Goal: Information Seeking & Learning: Learn about a topic

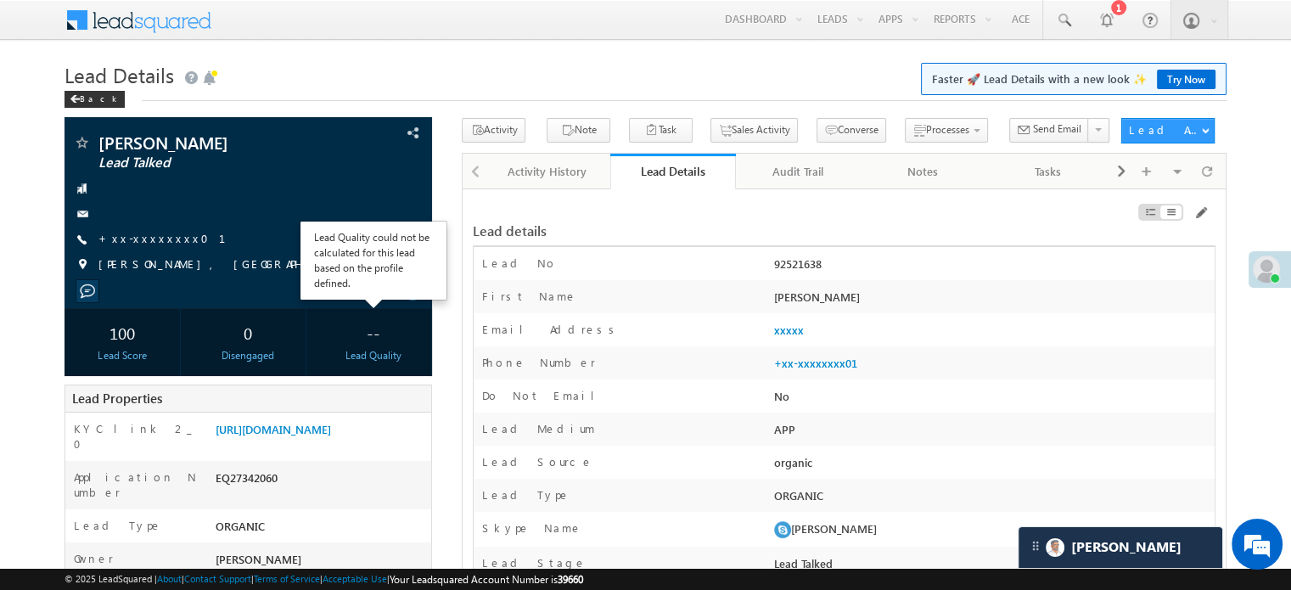
scroll to position [8033, 0]
click at [540, 183] on link "Activity History" at bounding box center [548, 172] width 125 height 36
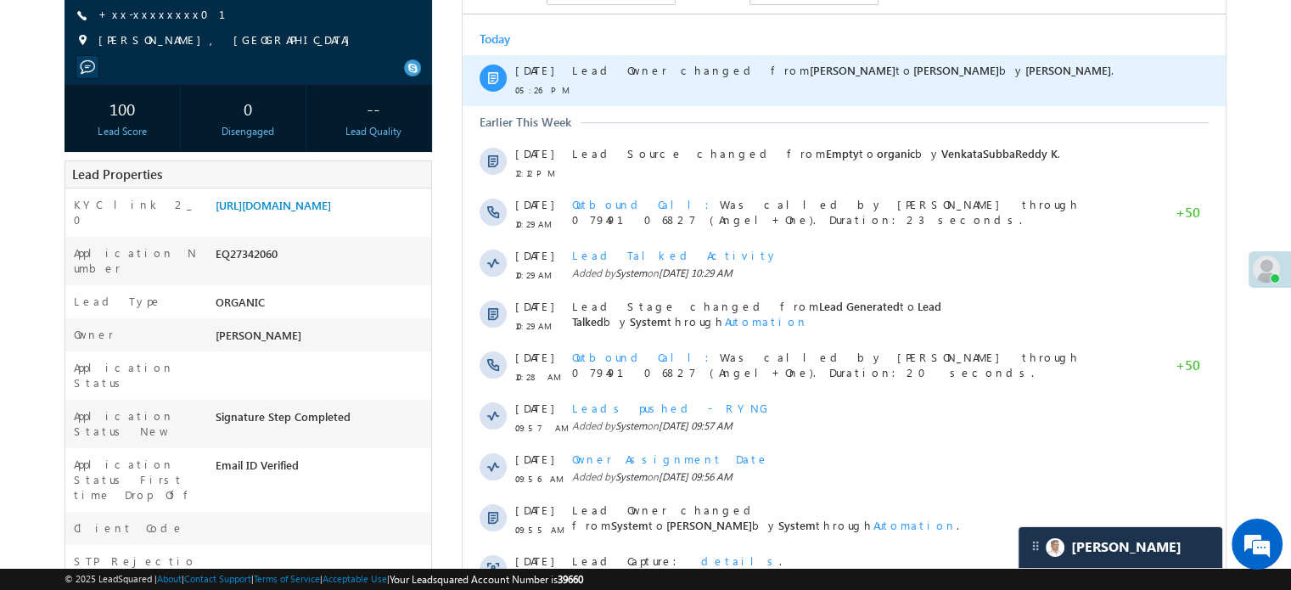
scroll to position [255, 0]
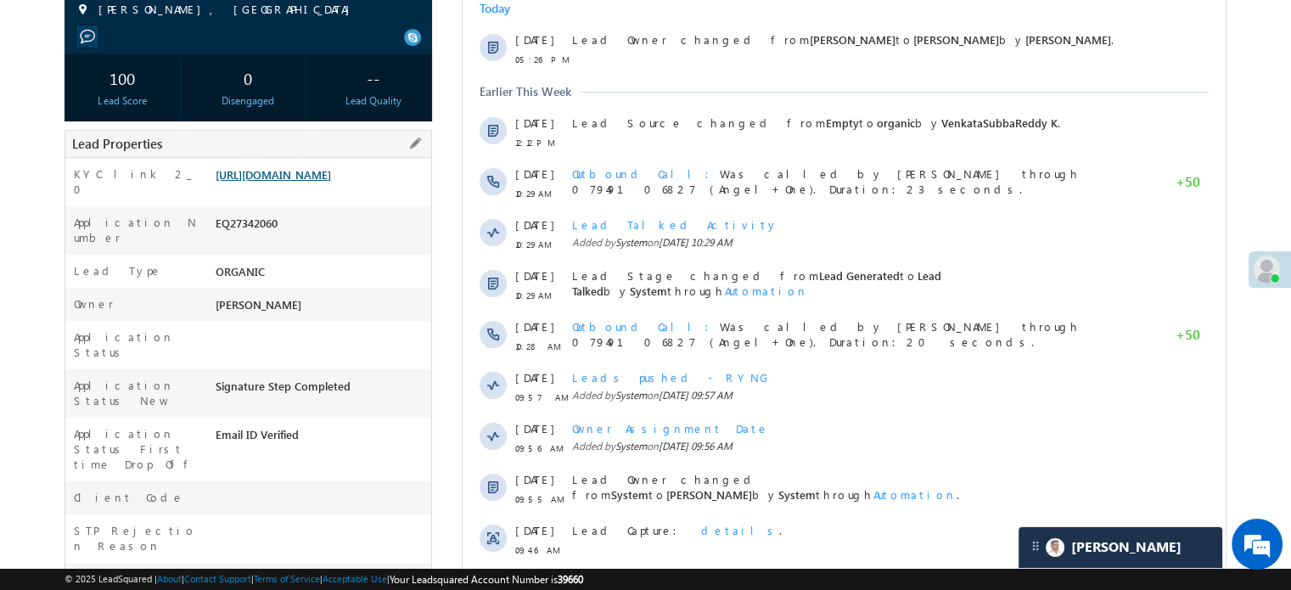
click at [285, 182] on link "[URL][DOMAIN_NAME]" at bounding box center [273, 174] width 115 height 14
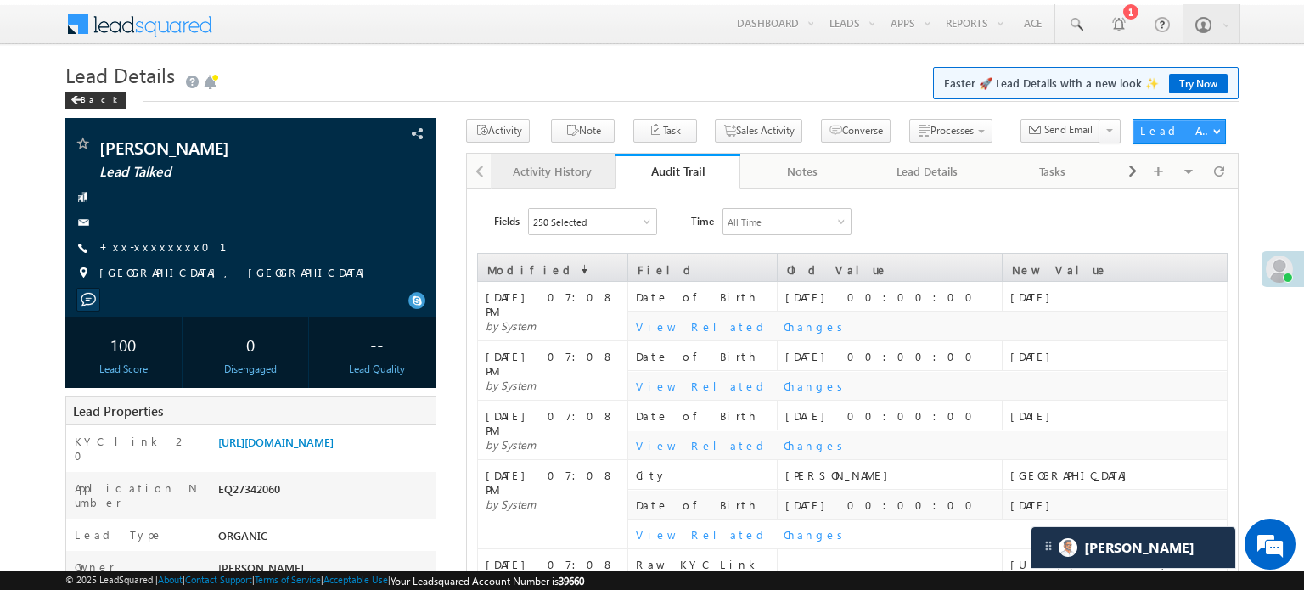
click at [552, 173] on div "Activity History" at bounding box center [552, 171] width 96 height 20
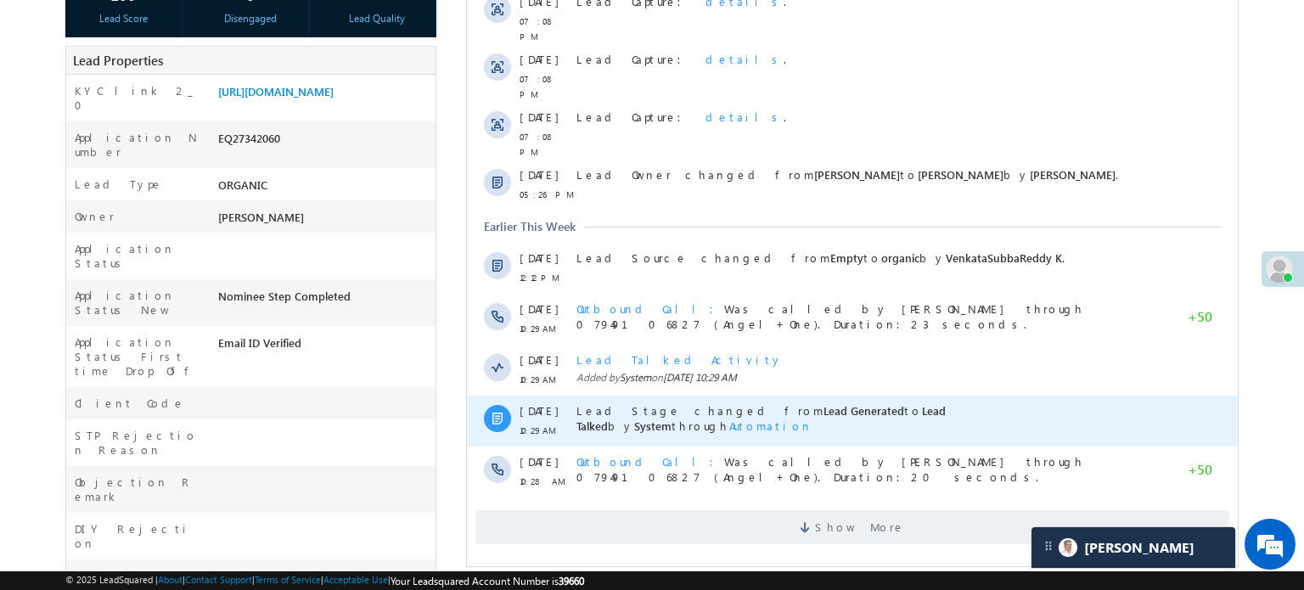
scroll to position [424, 0]
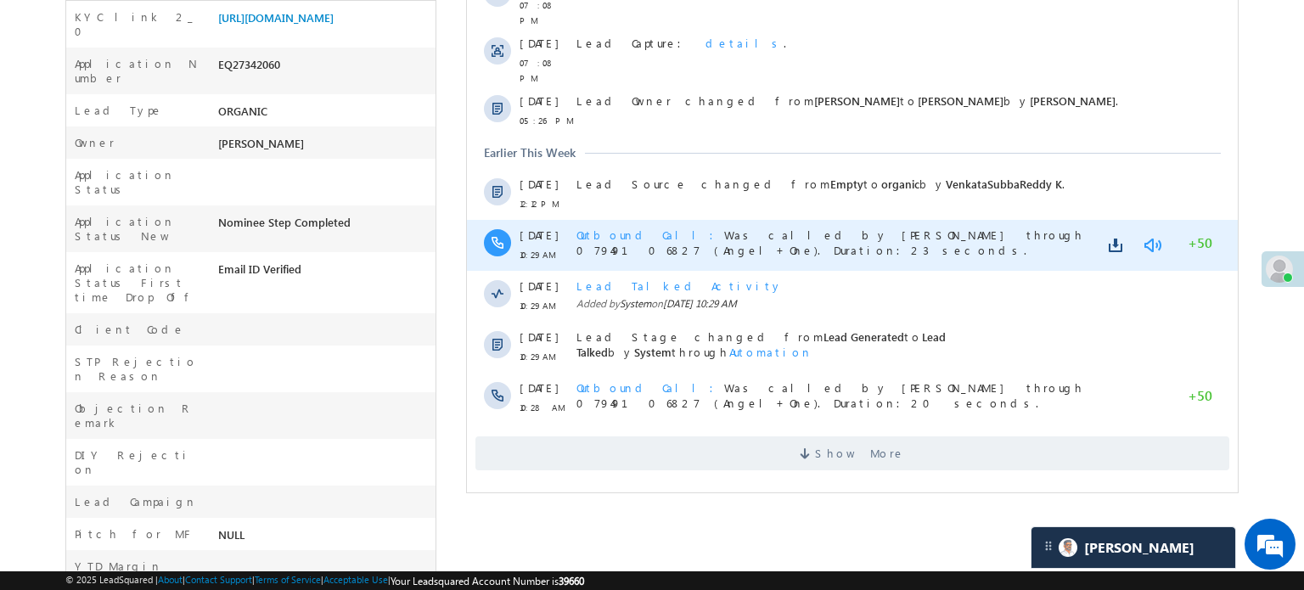
click at [1145, 238] on link at bounding box center [1152, 246] width 20 height 17
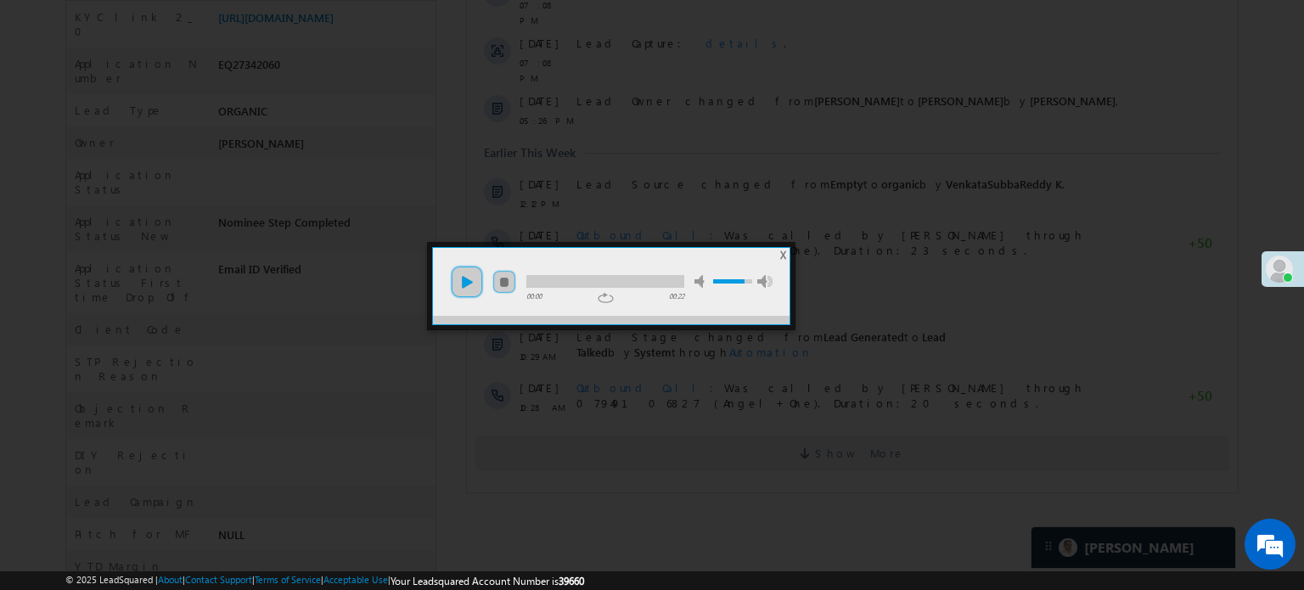
click at [467, 288] on link "play" at bounding box center [467, 282] width 34 height 34
click at [547, 281] on div at bounding box center [605, 281] width 158 height 13
click at [632, 282] on div at bounding box center [605, 281] width 158 height 13
click at [584, 280] on div at bounding box center [587, 281] width 123 height 13
click at [552, 279] on div at bounding box center [558, 281] width 65 height 13
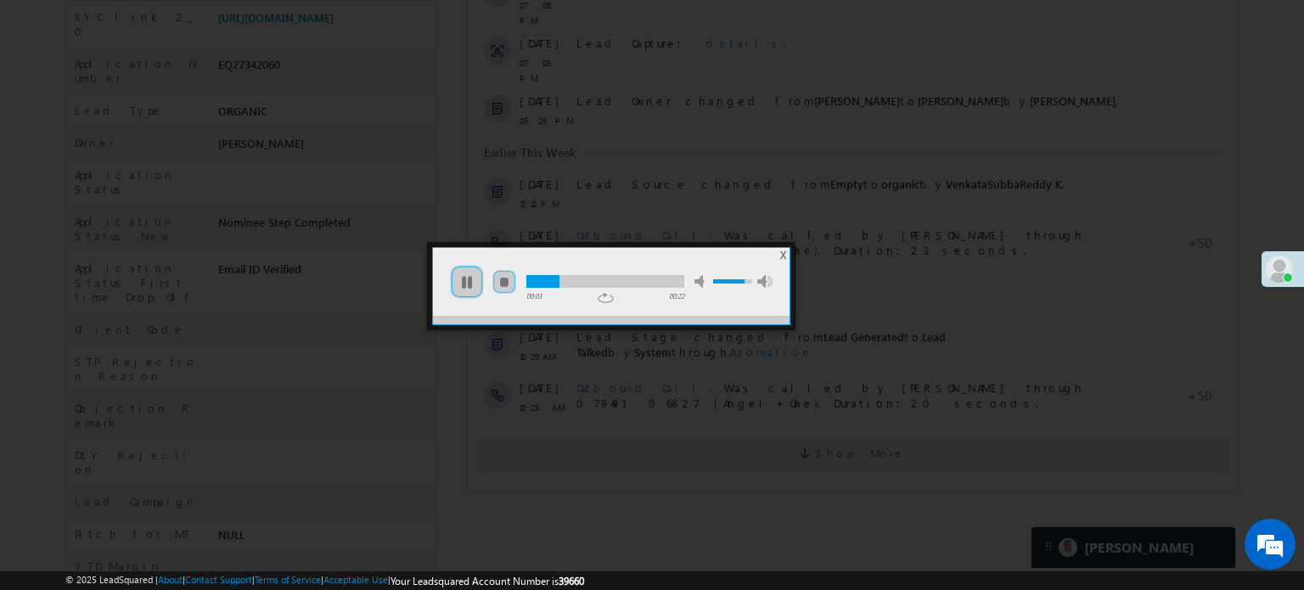
click at [544, 281] on div at bounding box center [542, 281] width 33 height 13
click at [474, 287] on link "pause" at bounding box center [467, 282] width 34 height 34
click at [472, 287] on link "play" at bounding box center [467, 282] width 34 height 34
click at [596, 410] on div at bounding box center [652, 295] width 1304 height 590
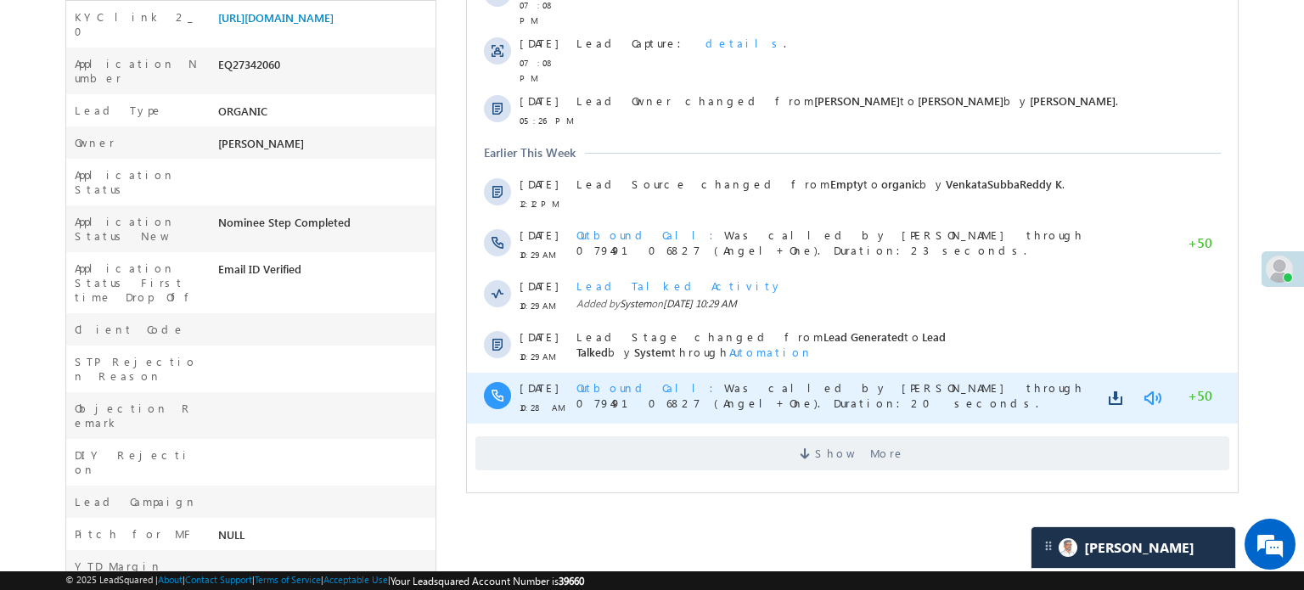
click at [1152, 390] on link at bounding box center [1152, 398] width 20 height 17
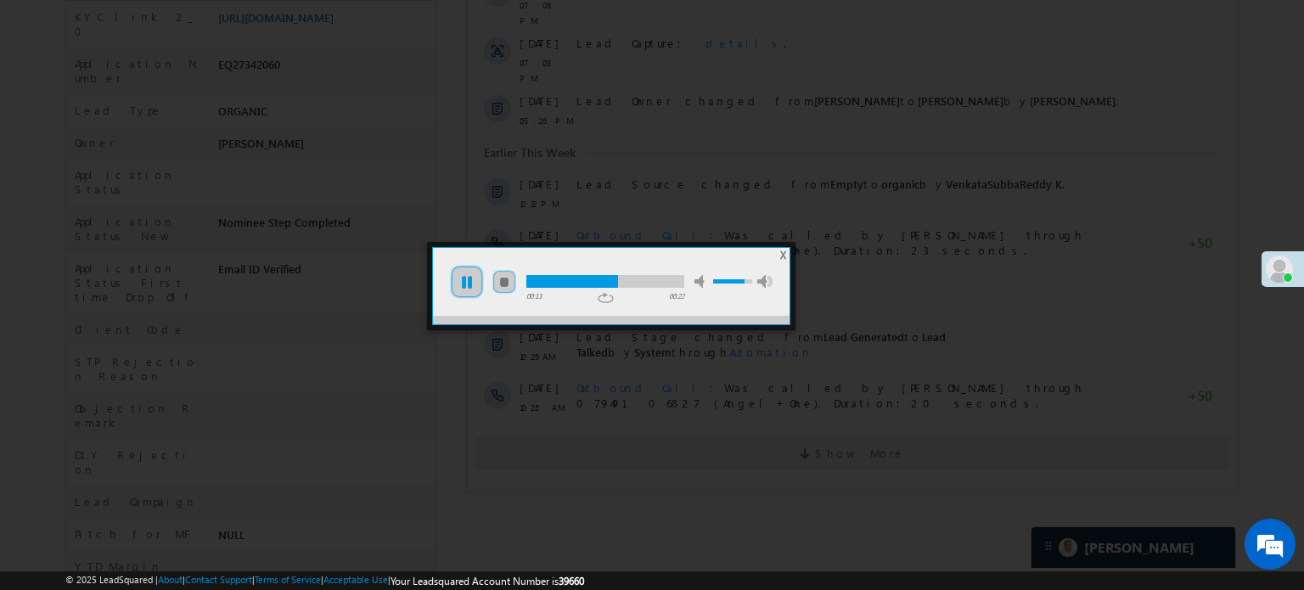
click at [474, 282] on link "pause" at bounding box center [467, 282] width 34 height 34
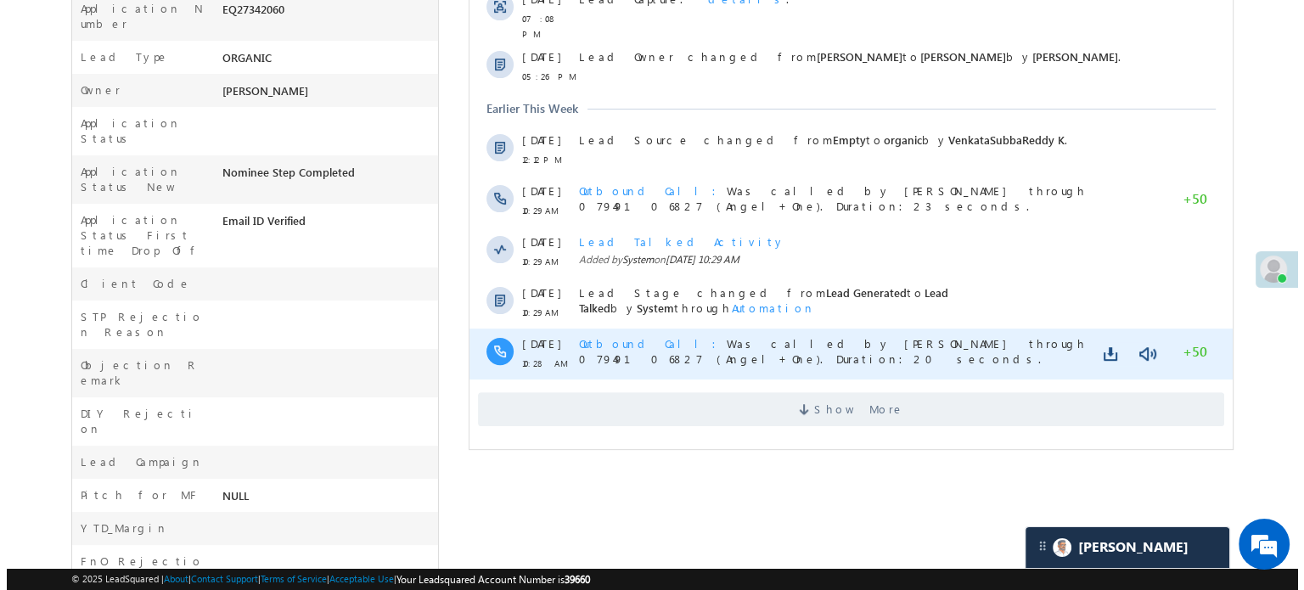
scroll to position [509, 0]
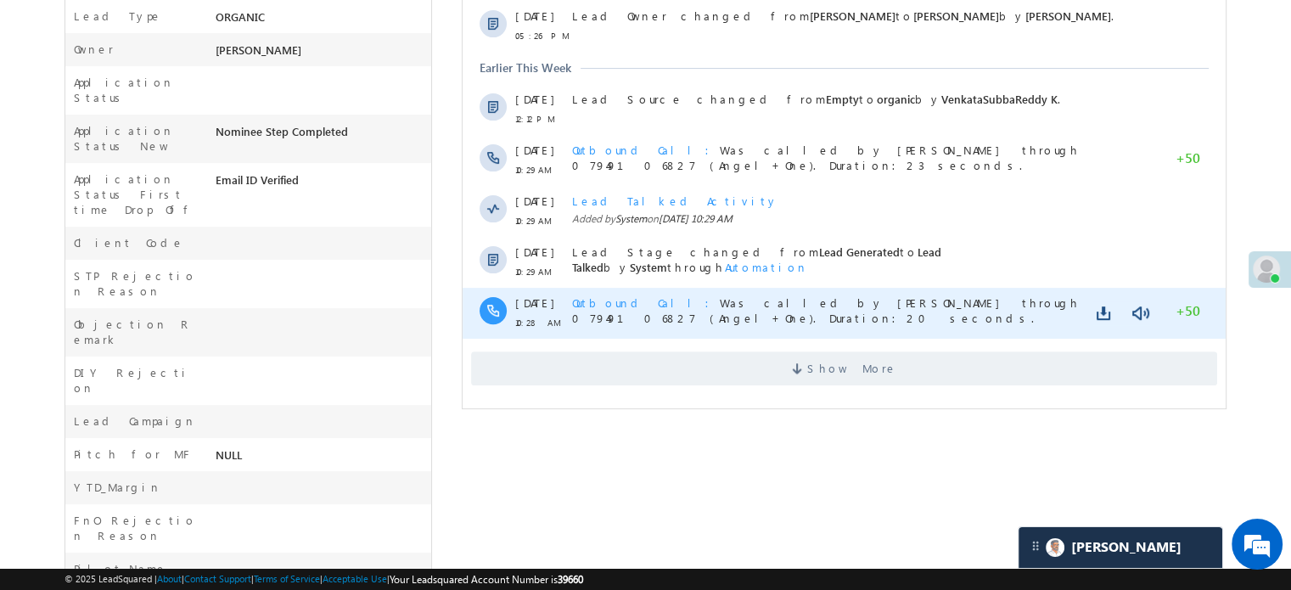
click at [1121, 301] on div at bounding box center [1121, 313] width 58 height 24
click at [1134, 305] on link at bounding box center [1140, 313] width 20 height 17
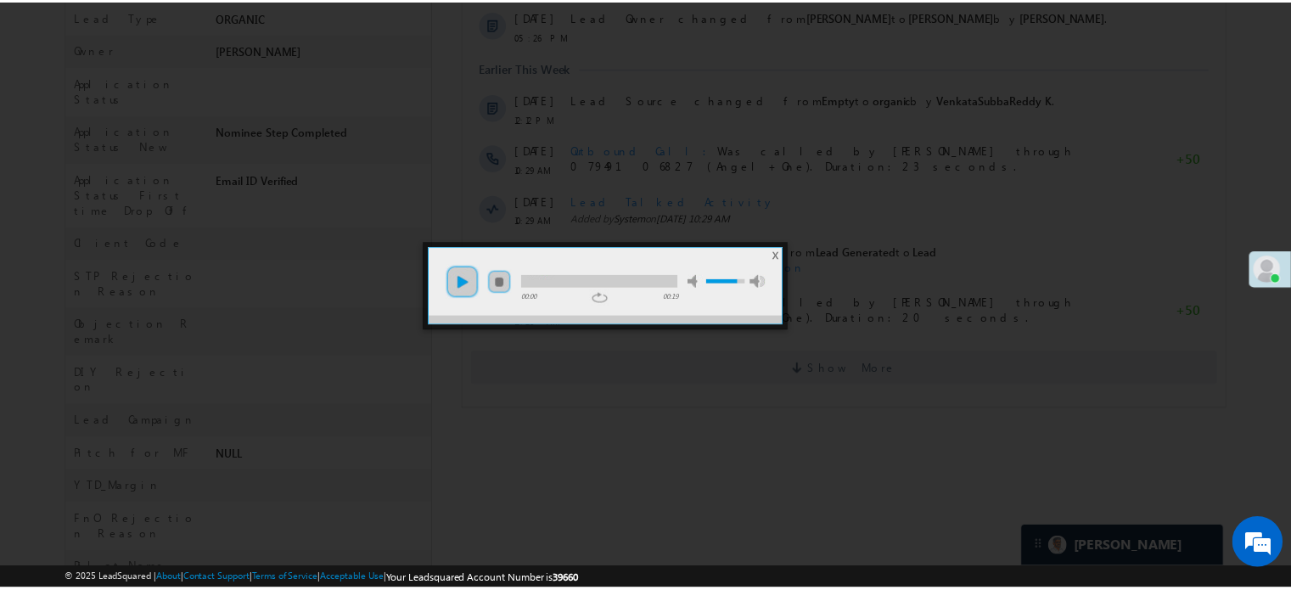
scroll to position [8033, 0]
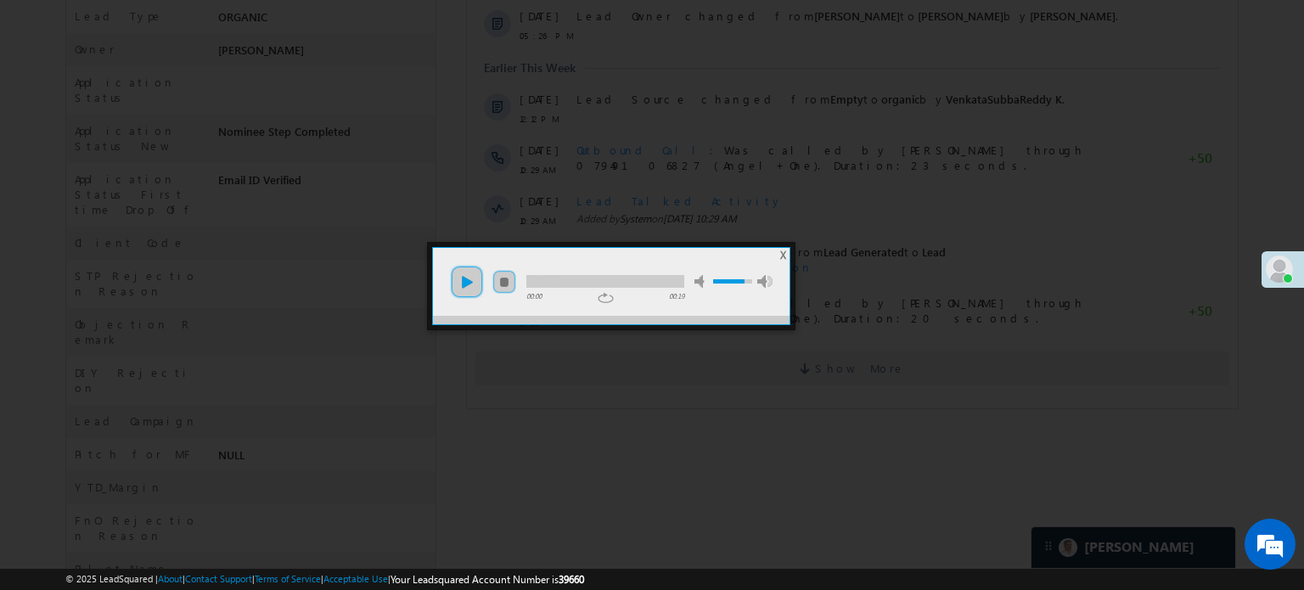
click at [456, 275] on link "play" at bounding box center [467, 282] width 34 height 34
click at [546, 273] on li "mute" at bounding box center [613, 276] width 194 height 23
click at [559, 278] on div at bounding box center [605, 281] width 158 height 13
click at [630, 284] on div at bounding box center [605, 281] width 158 height 13
click at [688, 398] on div at bounding box center [652, 295] width 1304 height 590
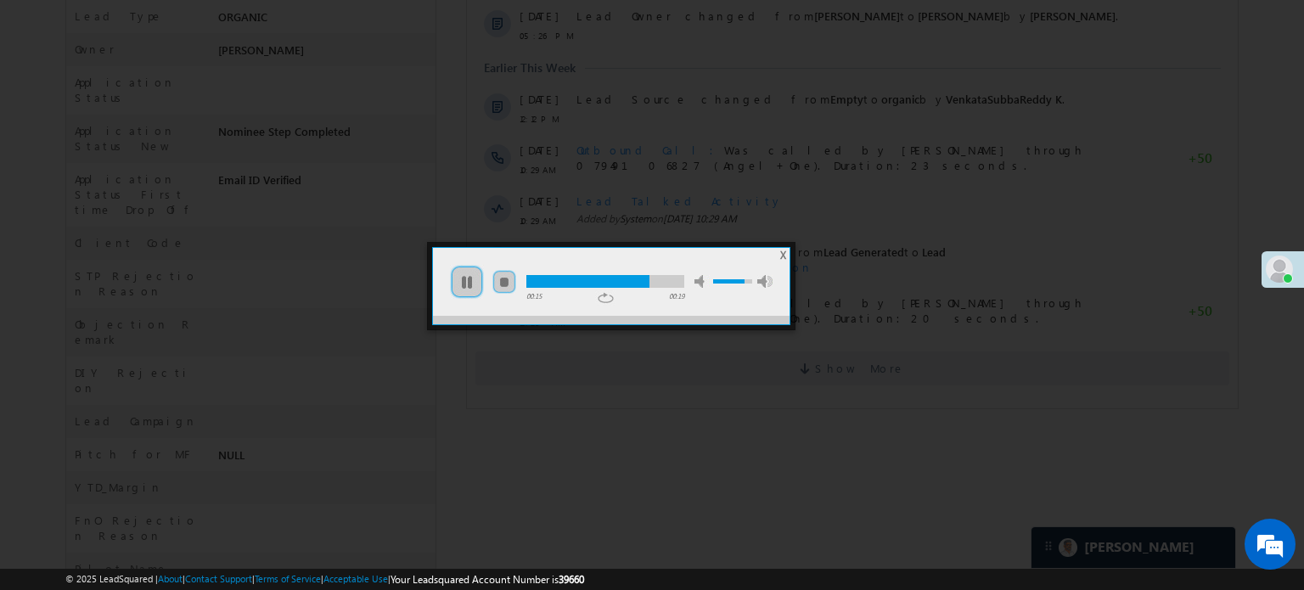
click at [692, 398] on html "Activity Type All Selected Select All Sales Activities 1 Sales Activity Email A…" at bounding box center [852, 39] width 771 height 718
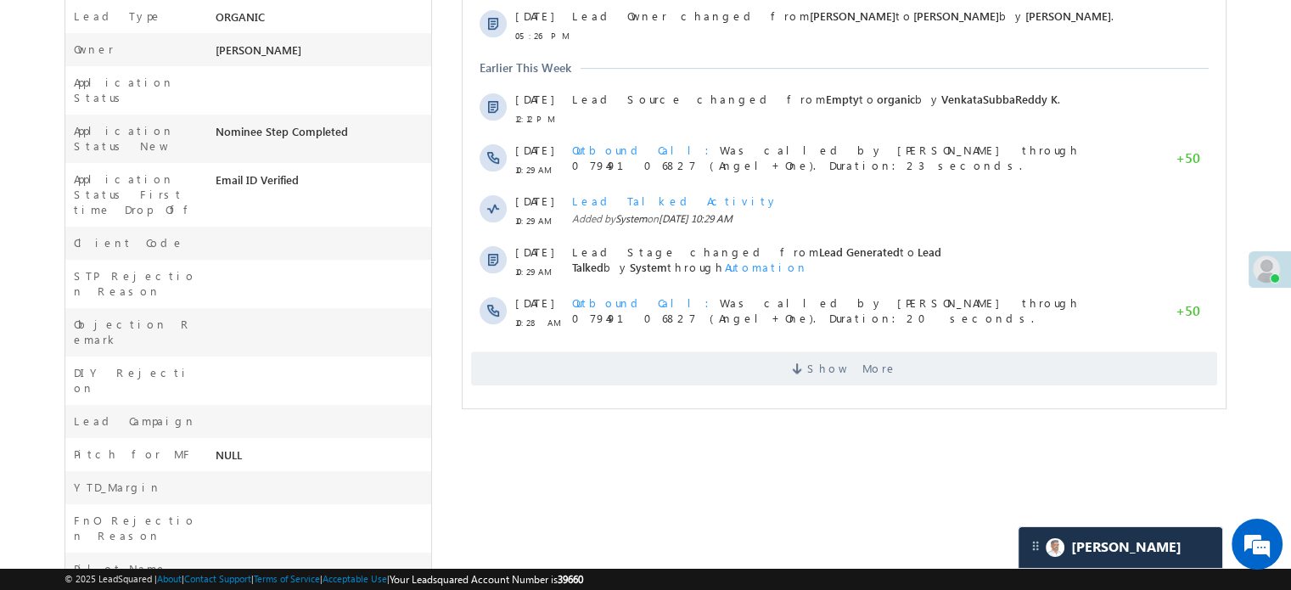
scroll to position [0, 0]
click at [716, 353] on span "Show More" at bounding box center [844, 368] width 746 height 34
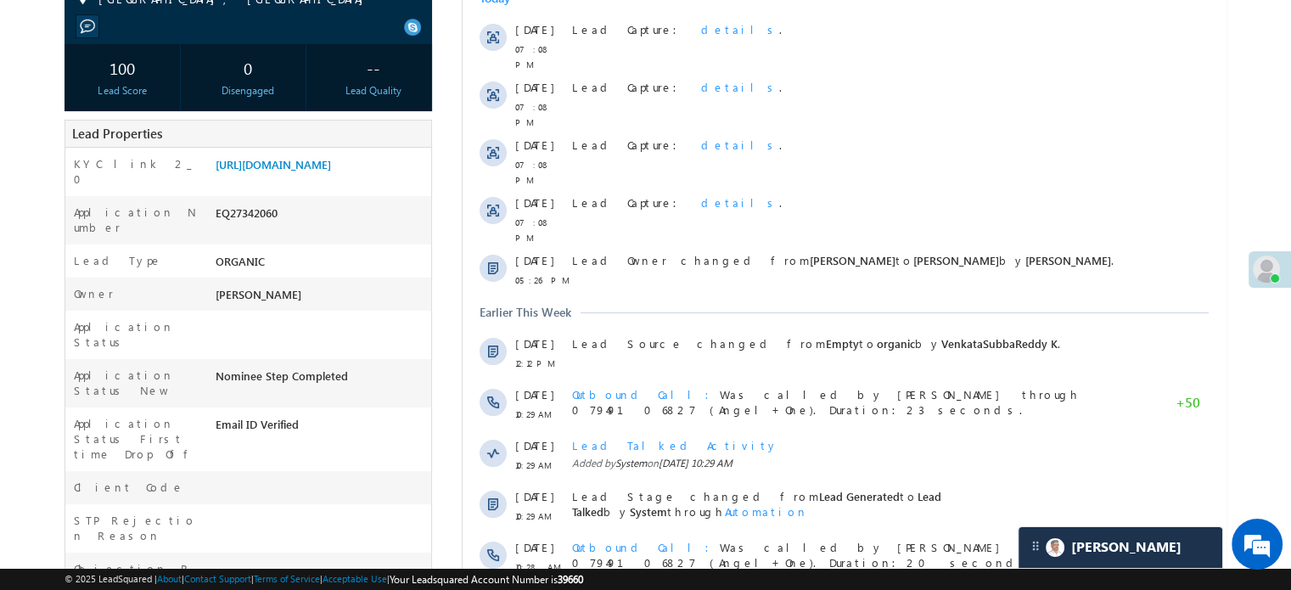
scroll to position [241, 0]
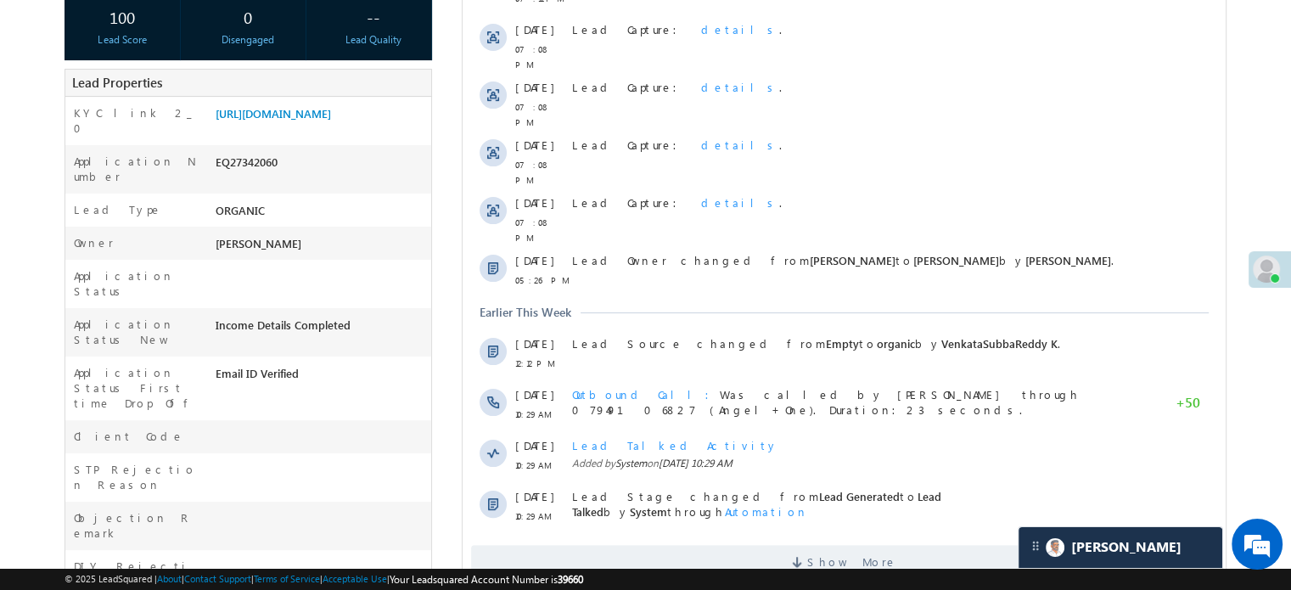
scroll to position [56, 0]
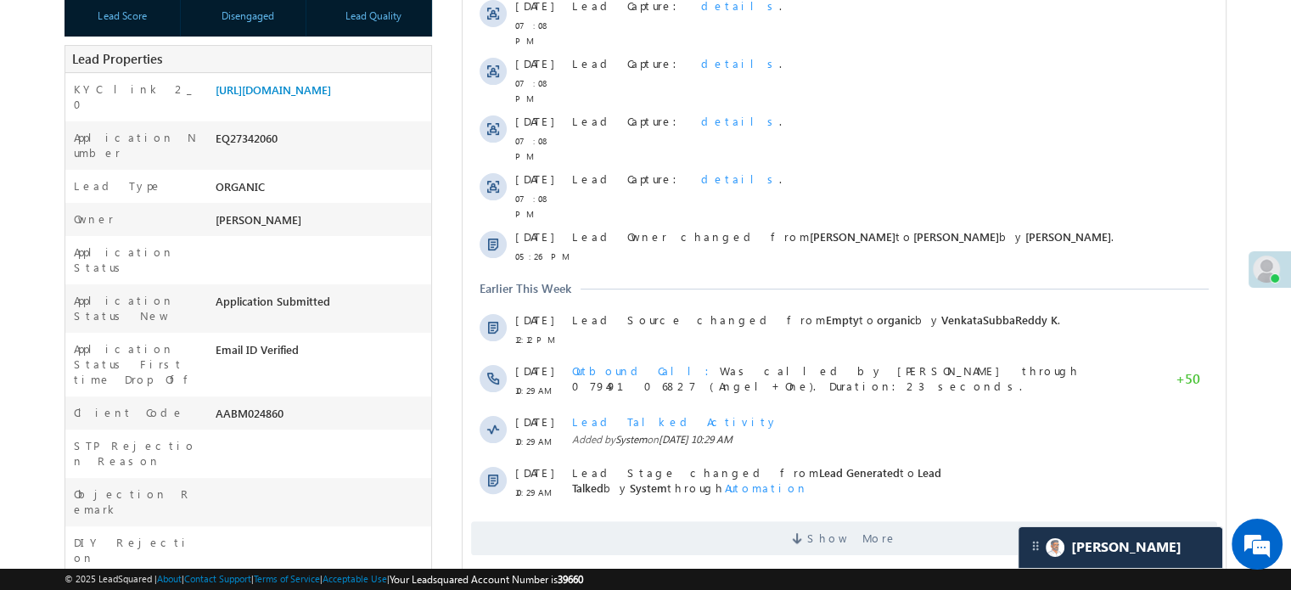
scroll to position [8033, 0]
